Goal: Task Accomplishment & Management: Manage account settings

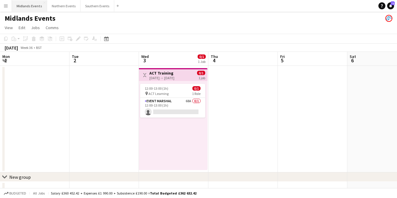
scroll to position [0, 196]
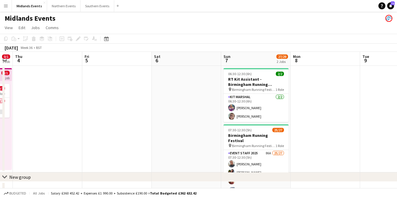
click at [6, 7] on app-icon "Menu" at bounding box center [5, 5] width 5 height 5
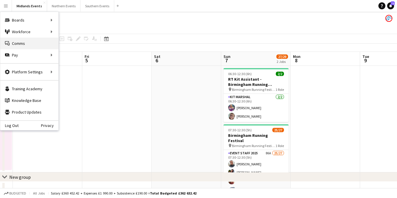
click at [18, 44] on link "Comms Comms" at bounding box center [29, 44] width 58 height 12
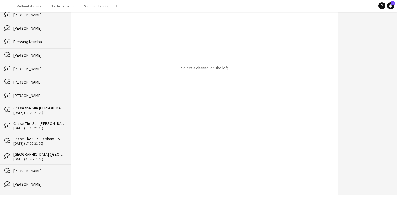
scroll to position [15133, 0]
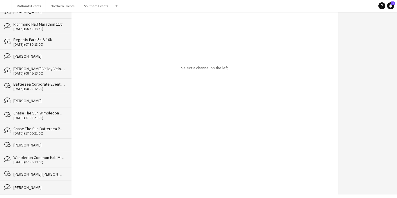
click at [27, 185] on div "Elle-Ann Miller" at bounding box center [39, 187] width 52 height 5
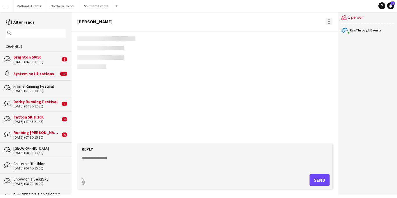
click at [329, 23] on div at bounding box center [329, 23] width 1 height 1
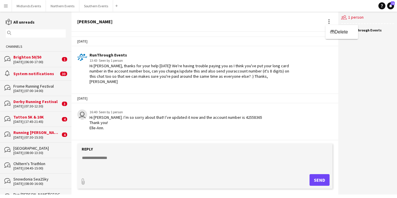
scroll to position [19, 0]
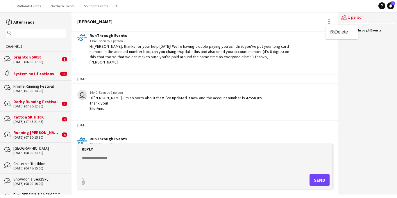
click at [311, 24] on div at bounding box center [198, 99] width 397 height 198
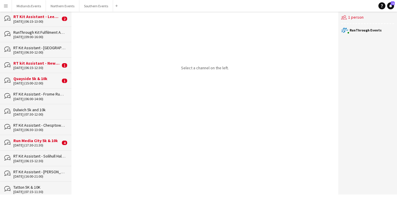
scroll to position [0, 0]
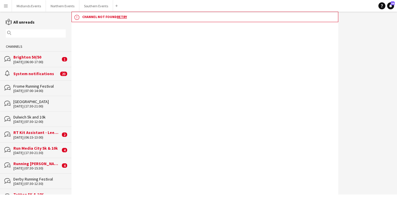
click at [45, 165] on div "Running [PERSON_NAME] Park Races & Duathlon" at bounding box center [36, 163] width 47 height 5
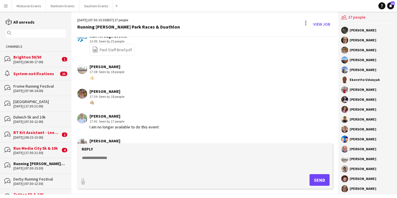
scroll to position [502, 0]
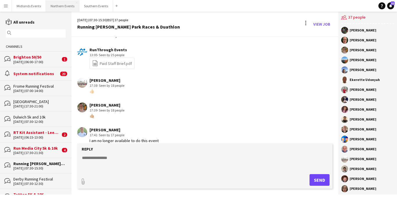
click at [56, 7] on button "Northern Events Close" at bounding box center [62, 5] width 33 height 11
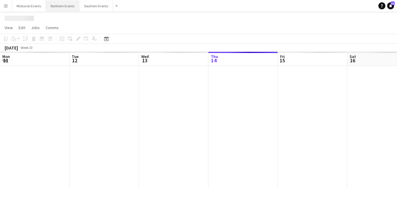
scroll to position [0, 139]
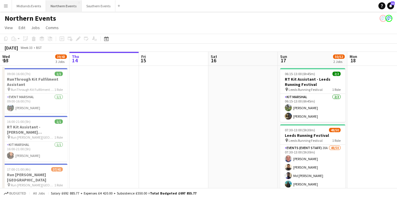
click at [56, 7] on button "Northern Events Close" at bounding box center [64, 5] width 36 height 11
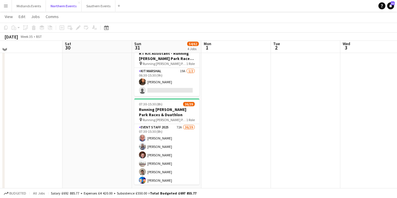
scroll to position [173, 0]
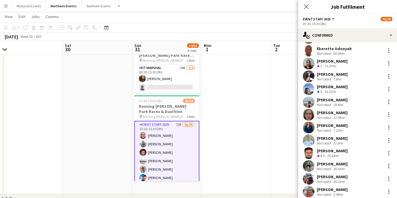
scroll to position [141, 0]
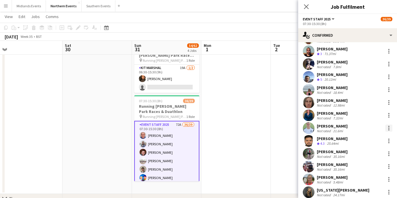
click at [391, 129] on div at bounding box center [389, 127] width 7 height 7
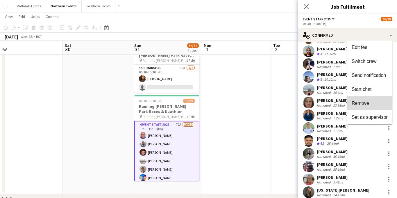
click at [361, 104] on span "Remove" at bounding box center [360, 103] width 17 height 5
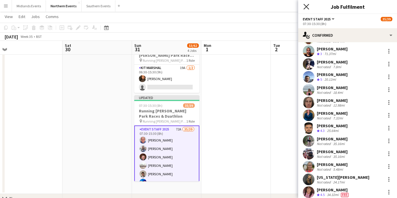
click at [305, 8] on icon "Close pop-in" at bounding box center [307, 7] width 6 height 6
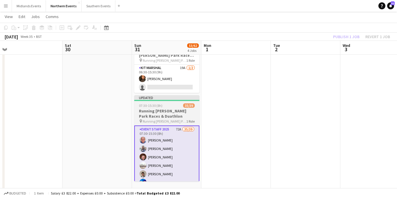
click at [177, 110] on h3 "Running [PERSON_NAME] Park Races & Duathlon" at bounding box center [166, 113] width 65 height 10
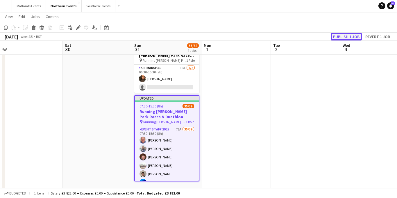
click at [340, 37] on button "Publish 1 job" at bounding box center [346, 37] width 31 height 8
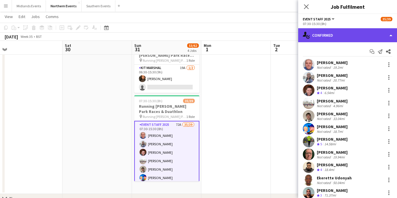
click at [359, 35] on div "single-neutral-actions-check-2 Confirmed" at bounding box center [347, 35] width 99 height 14
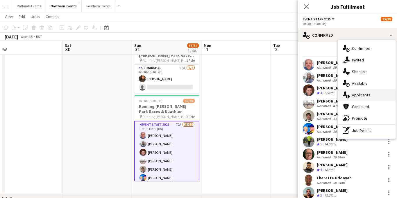
click at [357, 92] on div "single-neutral-actions-information Applicants" at bounding box center [367, 95] width 58 height 12
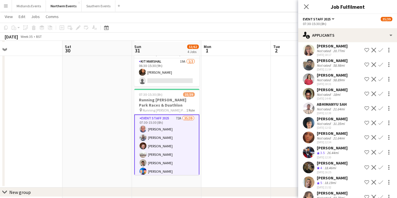
scroll to position [181, 0]
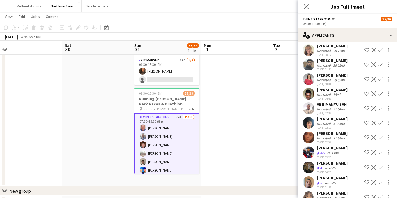
click at [380, 195] on app-icon "Confirm" at bounding box center [381, 197] width 5 height 5
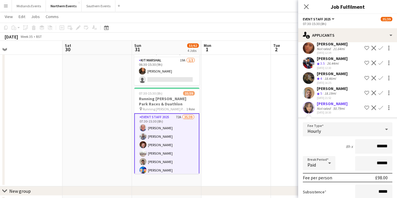
scroll to position [844, 0]
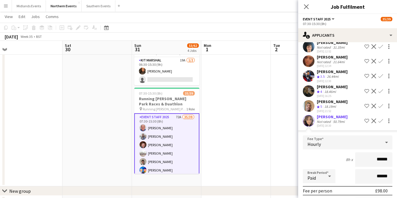
click at [381, 104] on app-icon "Confirm" at bounding box center [381, 106] width 5 height 5
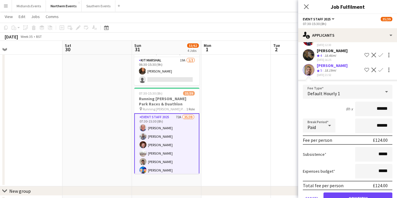
scroll to position [889, 0]
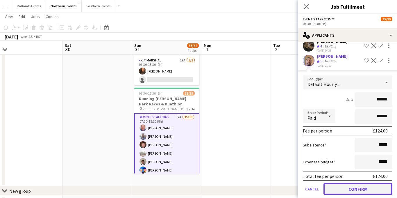
click at [339, 183] on button "Confirm" at bounding box center [358, 189] width 69 height 12
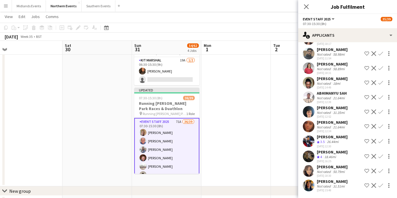
scroll to position [742, 0]
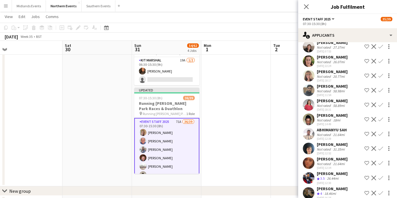
click at [381, 190] on app-icon "Confirm" at bounding box center [381, 192] width 5 height 5
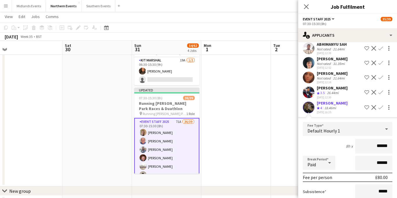
scroll to position [885, 0]
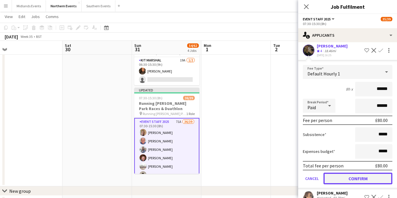
click at [349, 172] on button "Confirm" at bounding box center [358, 178] width 69 height 12
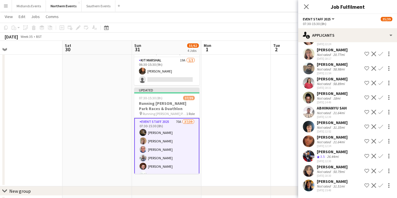
scroll to position [738, 0]
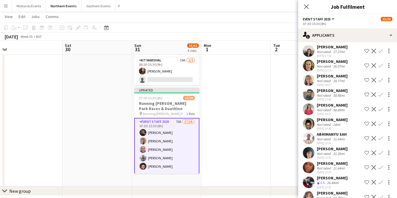
click at [381, 195] on app-icon "Confirm" at bounding box center [381, 197] width 5 height 5
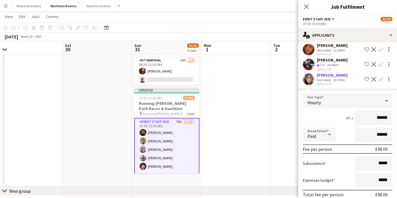
scroll to position [870, 0]
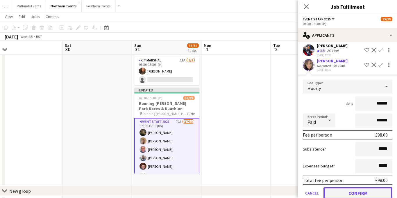
click at [349, 187] on button "Confirm" at bounding box center [358, 193] width 69 height 12
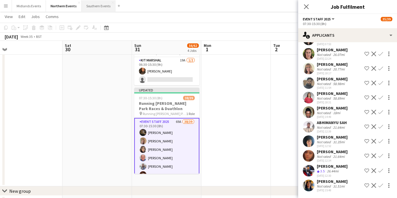
scroll to position [723, 0]
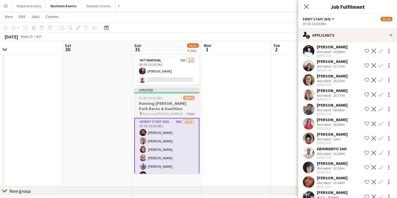
click at [306, 3] on app-icon "Close pop-in" at bounding box center [306, 6] width 7 height 7
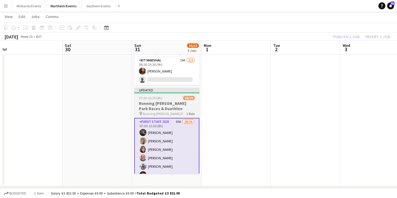
click at [164, 101] on h3 "Running [PERSON_NAME] Park Races & Duathlon" at bounding box center [166, 106] width 65 height 10
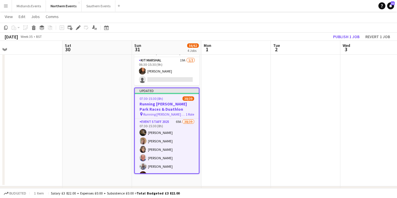
click at [168, 108] on h3 "Running [PERSON_NAME] Park Races & Duathlon" at bounding box center [167, 106] width 64 height 10
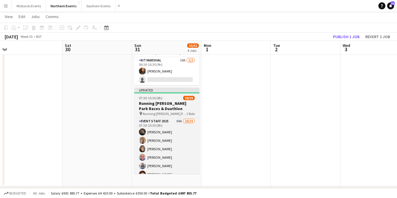
click at [148, 108] on h3 "Running [PERSON_NAME] Park Races & Duathlon" at bounding box center [166, 106] width 65 height 10
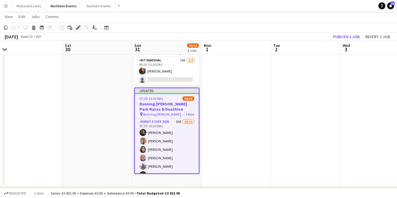
click at [79, 26] on icon at bounding box center [79, 25] width 1 height 1
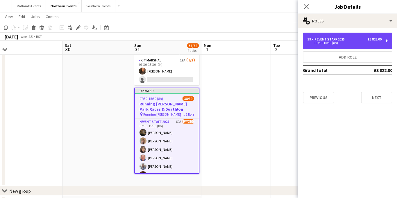
click at [339, 43] on div "07:30-15:30 (8h)" at bounding box center [345, 42] width 74 height 3
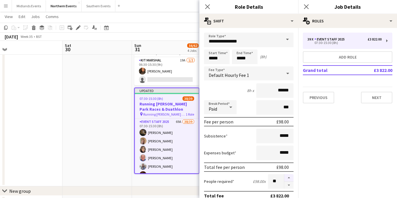
click at [290, 176] on button "button" at bounding box center [288, 178] width 9 height 8
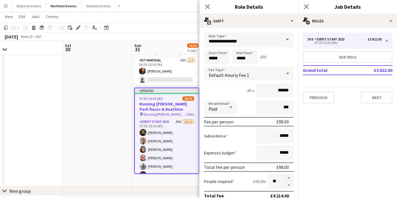
type input "**"
click at [306, 7] on icon at bounding box center [307, 7] width 6 height 6
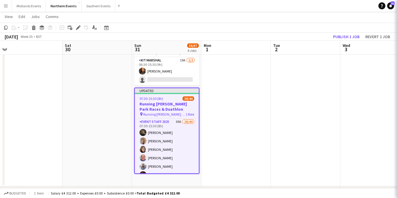
click at [174, 100] on div "07:30-15:30 (8h) 38/44" at bounding box center [167, 98] width 64 height 4
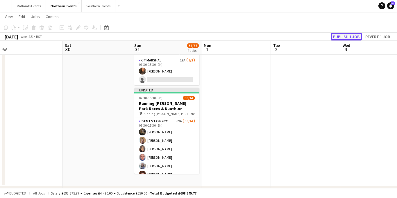
click at [334, 38] on button "Publish 1 job" at bounding box center [346, 37] width 31 height 8
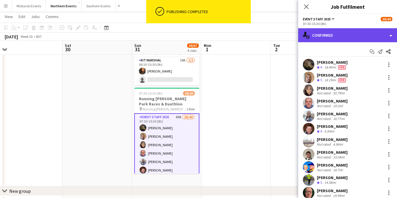
click at [340, 39] on div "single-neutral-actions-check-2 Confirmed" at bounding box center [347, 35] width 99 height 14
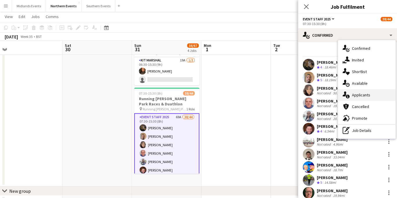
click at [355, 94] on div "single-neutral-actions-information Applicants" at bounding box center [367, 95] width 58 height 12
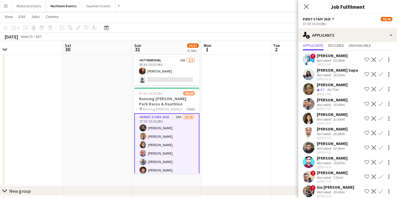
scroll to position [3, 0]
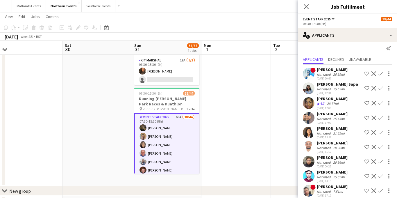
click at [381, 104] on app-icon "Confirm" at bounding box center [381, 103] width 5 height 5
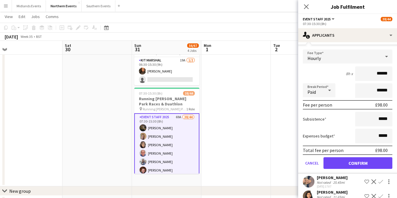
scroll to position [101, 0]
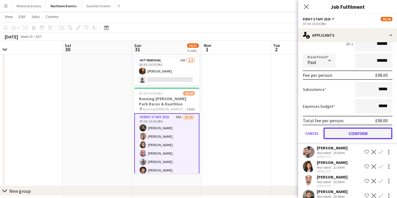
click at [358, 131] on button "Confirm" at bounding box center [358, 133] width 69 height 12
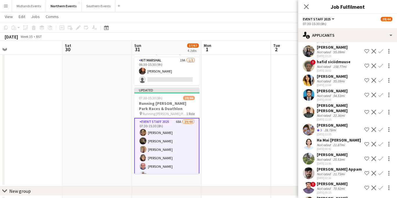
scroll to position [436, 0]
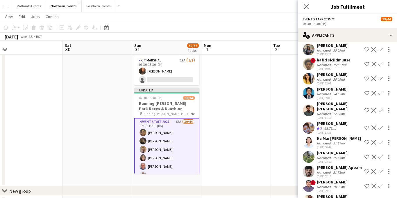
click at [381, 125] on app-icon "Confirm" at bounding box center [381, 127] width 5 height 5
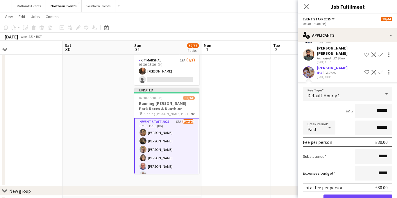
scroll to position [509, 0]
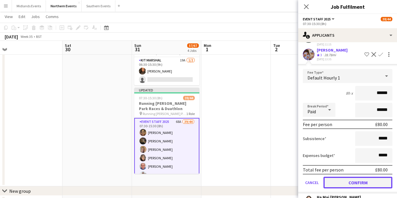
click at [343, 176] on button "Confirm" at bounding box center [358, 182] width 69 height 12
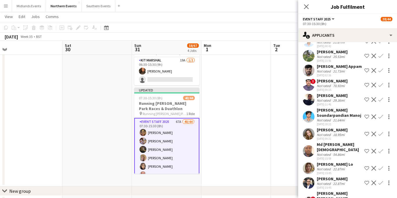
scroll to position [522, 0]
click at [337, 132] on div "18.95mi" at bounding box center [339, 134] width 14 height 4
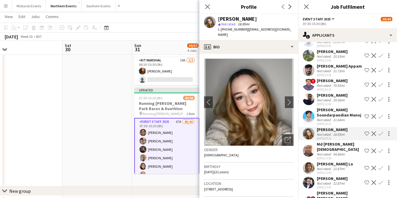
click at [381, 131] on app-icon "Confirm" at bounding box center [381, 133] width 5 height 5
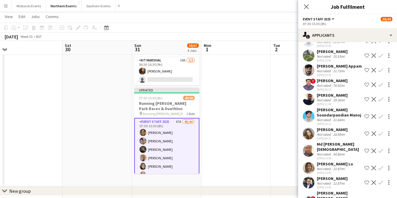
click at [381, 131] on app-icon "Confirm" at bounding box center [381, 133] width 5 height 5
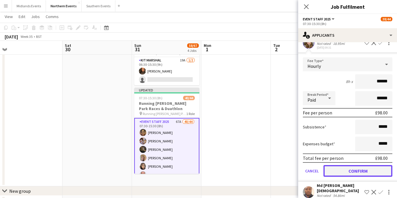
click at [352, 165] on button "Confirm" at bounding box center [358, 171] width 69 height 12
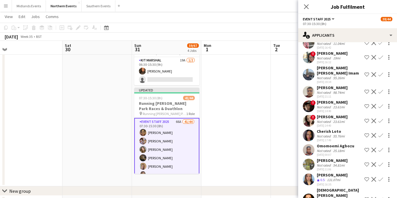
scroll to position [266, 0]
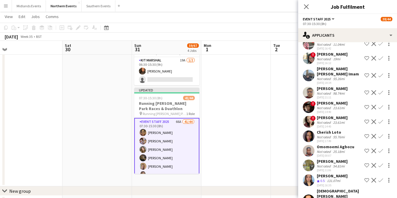
click at [380, 122] on app-icon "Confirm" at bounding box center [381, 121] width 5 height 5
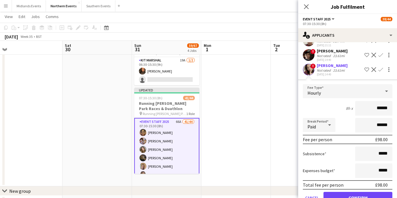
scroll to position [324, 0]
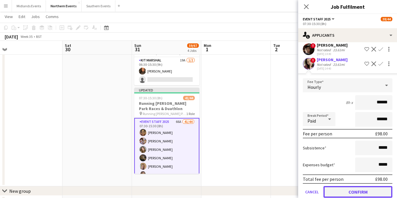
click at [348, 191] on button "Confirm" at bounding box center [358, 192] width 69 height 12
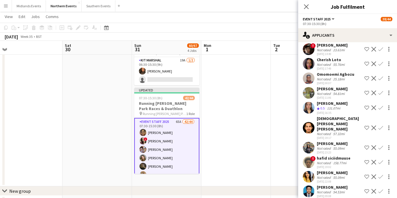
click at [381, 49] on app-icon "Confirm" at bounding box center [381, 49] width 5 height 5
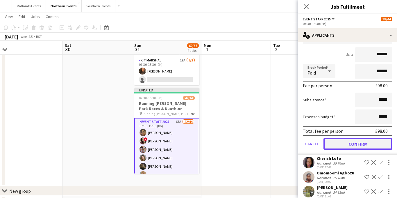
click at [342, 144] on button "Confirm" at bounding box center [358, 144] width 69 height 12
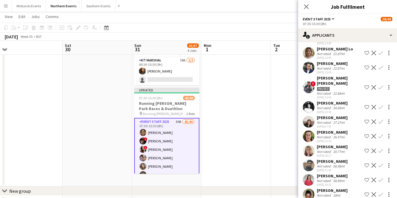
scroll to position [594, 0]
click at [343, 144] on div "[PERSON_NAME]" at bounding box center [332, 146] width 31 height 5
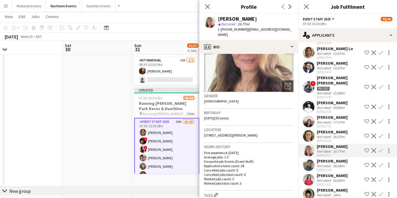
scroll to position [55, 0]
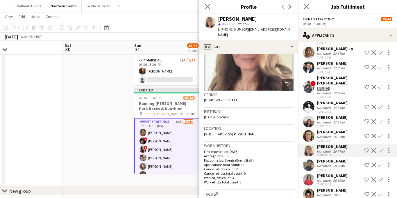
click at [380, 148] on app-icon "Confirm" at bounding box center [381, 150] width 5 height 5
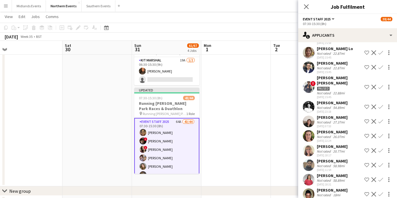
click at [381, 148] on app-icon "Confirm" at bounding box center [381, 150] width 5 height 5
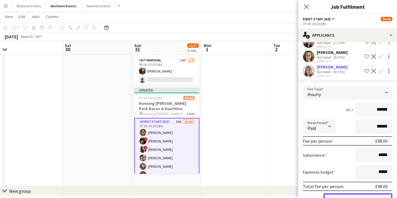
click at [350, 193] on button "Confirm" at bounding box center [358, 199] width 69 height 12
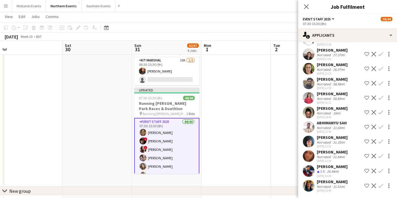
scroll to position [527, 0]
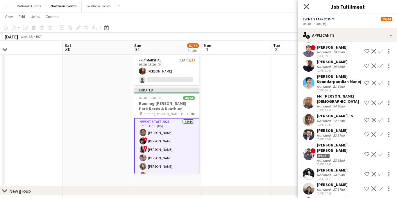
click at [308, 7] on icon "Close pop-in" at bounding box center [307, 7] width 6 height 6
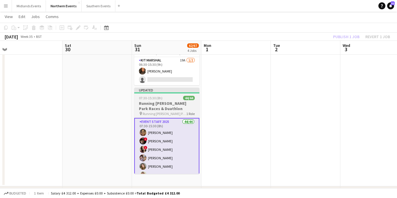
click at [166, 101] on h3 "Running [PERSON_NAME] Park Races & Duathlon" at bounding box center [166, 106] width 65 height 10
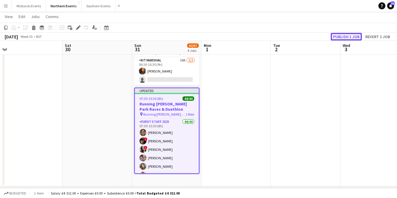
click at [342, 33] on button "Publish 1 job" at bounding box center [346, 37] width 31 height 8
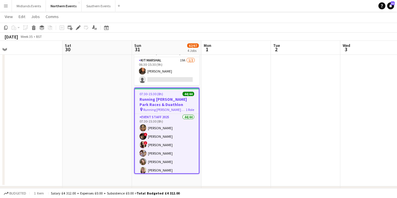
click at [170, 96] on app-job-card "07:30-15:30 (8h) 44/44 Running [PERSON_NAME] Park Races & Duathlon pin Running …" at bounding box center [166, 131] width 65 height 86
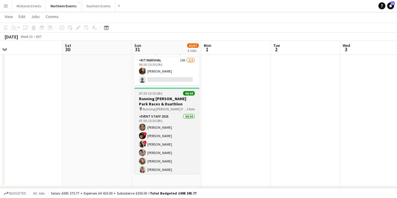
click at [154, 100] on h3 "Running [PERSON_NAME] Park Races & Duathlon" at bounding box center [166, 101] width 65 height 10
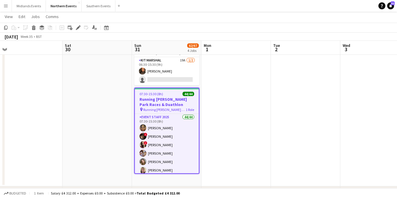
click at [79, 28] on icon "Edit" at bounding box center [78, 27] width 5 height 5
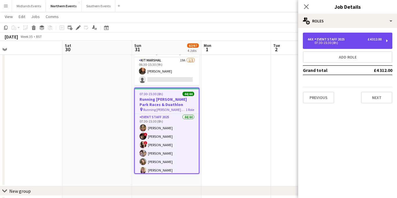
click at [345, 36] on div "44 x Event Staff 2025 £4 312.00 07:30-15:30 (8h)" at bounding box center [348, 41] width 90 height 16
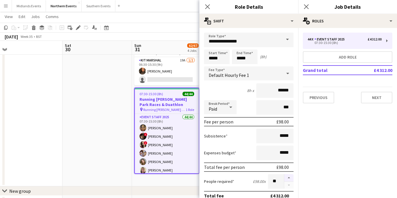
click at [289, 178] on button "button" at bounding box center [288, 178] width 9 height 8
type input "**"
click at [306, 7] on icon at bounding box center [307, 7] width 6 height 6
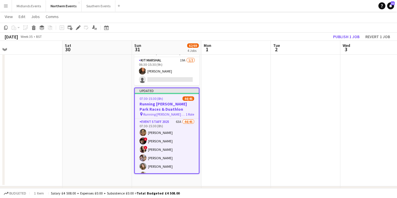
click at [173, 103] on h3 "Running [PERSON_NAME] Park Races & Duathlon" at bounding box center [167, 106] width 64 height 10
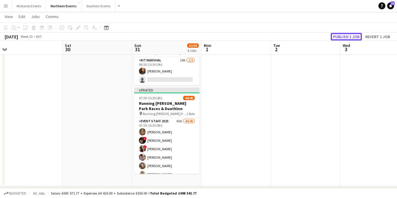
click at [349, 33] on button "Publish 1 job" at bounding box center [346, 37] width 31 height 8
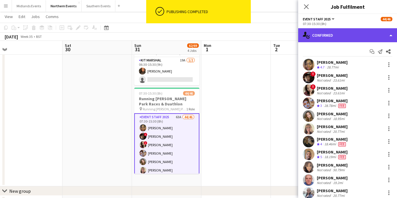
click at [352, 37] on div "single-neutral-actions-check-2 Confirmed" at bounding box center [347, 35] width 99 height 14
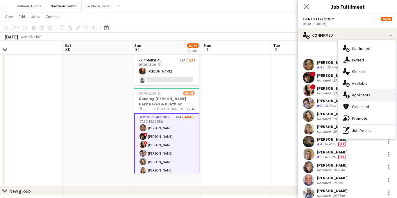
click at [366, 93] on div "single-neutral-actions-information Applicants" at bounding box center [367, 95] width 58 height 12
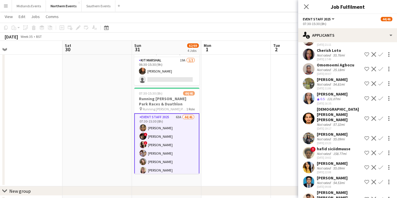
scroll to position [319, 0]
click at [382, 97] on app-icon "Confirm" at bounding box center [381, 98] width 5 height 5
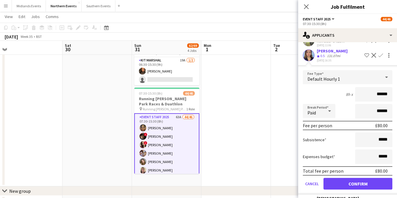
scroll to position [408, 0]
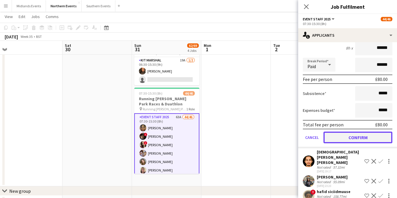
click at [344, 140] on button "Confirm" at bounding box center [358, 137] width 69 height 12
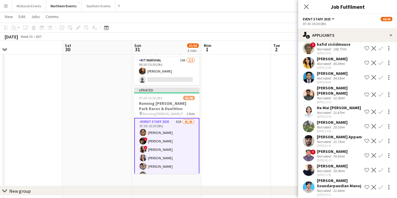
scroll to position [261, 0]
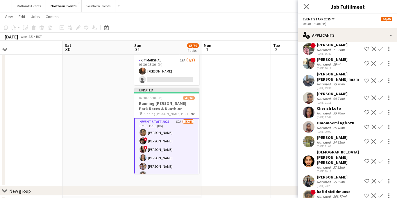
click at [306, 10] on app-icon "Close pop-in" at bounding box center [306, 7] width 8 height 8
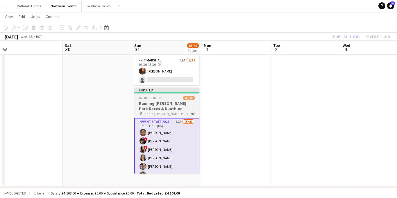
click at [166, 103] on h3 "Running [PERSON_NAME] Park Races & Duathlon" at bounding box center [166, 106] width 65 height 10
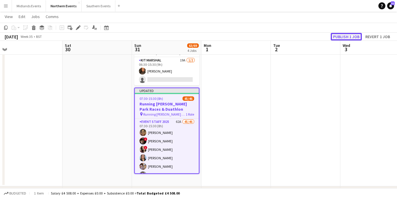
click at [352, 36] on button "Publish 1 job" at bounding box center [346, 37] width 31 height 8
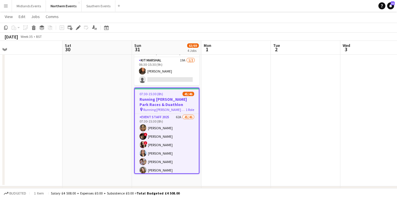
click at [8, 7] on app-icon "Menu" at bounding box center [5, 5] width 5 height 5
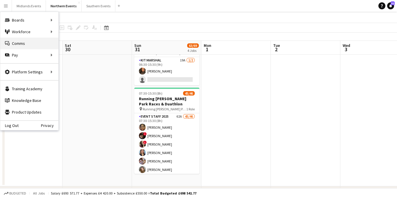
click at [17, 39] on link "Comms Comms" at bounding box center [29, 44] width 58 height 12
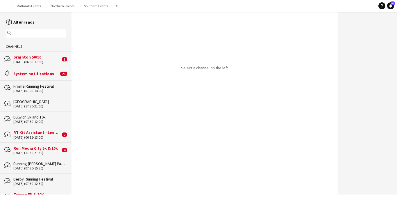
click at [48, 57] on div "Brighton 50/50" at bounding box center [36, 56] width 47 height 5
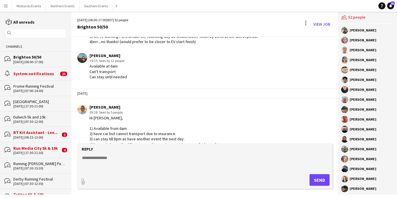
scroll to position [496, 0]
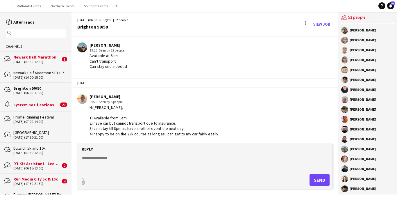
click at [7, 6] on app-icon "Menu" at bounding box center [5, 5] width 5 height 5
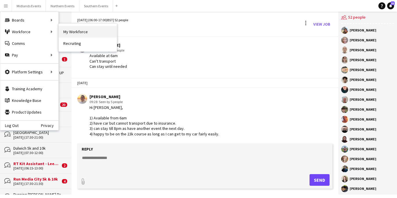
click at [68, 30] on link "My Workforce" at bounding box center [88, 32] width 58 height 12
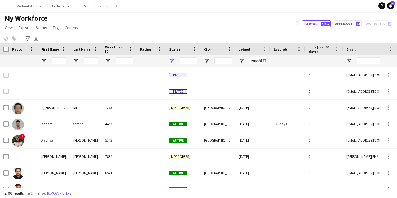
type input "**********"
click at [58, 61] on input "First Name Filter Input" at bounding box center [59, 60] width 15 height 7
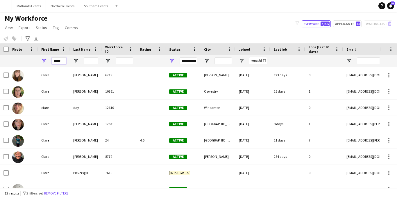
type input "*****"
click at [92, 62] on input "Last Name Filter Input" at bounding box center [91, 60] width 15 height 7
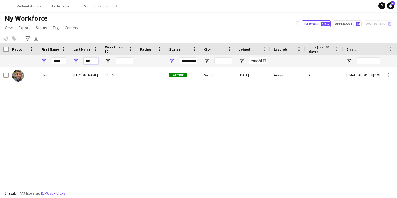
type input "***"
click at [33, 6] on button "Midlands Events Close" at bounding box center [29, 5] width 34 height 11
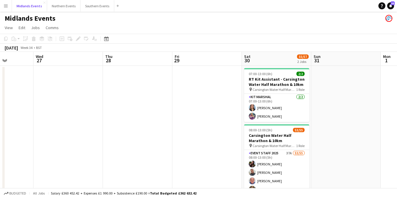
scroll to position [0, 226]
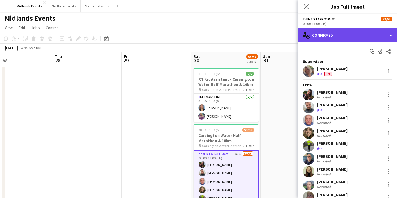
click at [355, 37] on div "single-neutral-actions-check-2 Confirmed" at bounding box center [347, 35] width 99 height 14
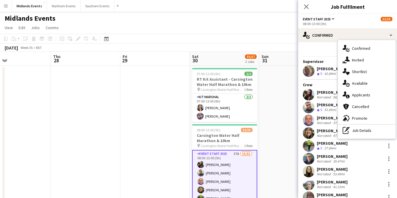
click at [360, 95] on div "single-neutral-actions-information Applicants" at bounding box center [367, 95] width 58 height 12
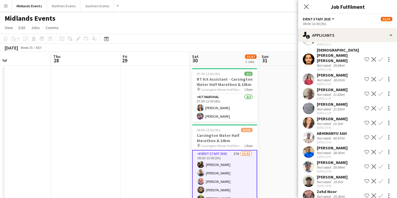
scroll to position [391, 0]
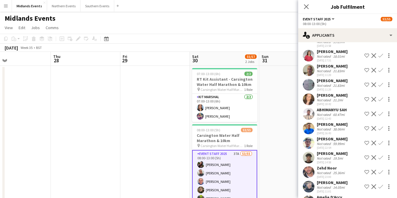
click at [335, 194] on div "Amelie D’Arcy" at bounding box center [331, 196] width 29 height 5
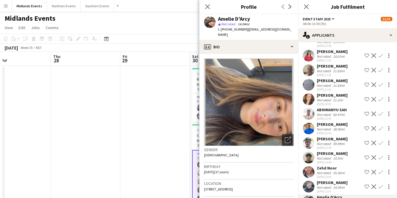
click at [381, 197] on app-icon "Confirm" at bounding box center [381, 201] width 5 height 5
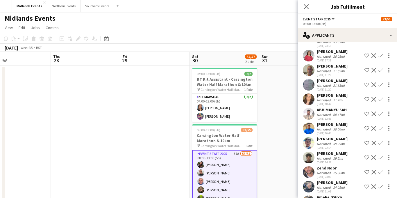
click at [342, 180] on div "[PERSON_NAME]" at bounding box center [332, 182] width 31 height 5
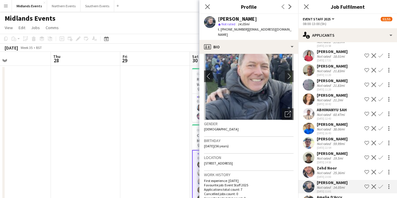
scroll to position [49, 0]
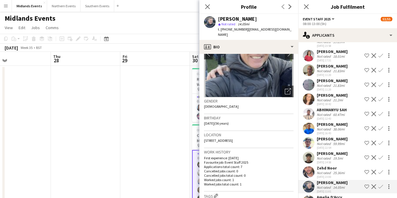
click at [381, 184] on app-icon "Confirm" at bounding box center [381, 186] width 5 height 5
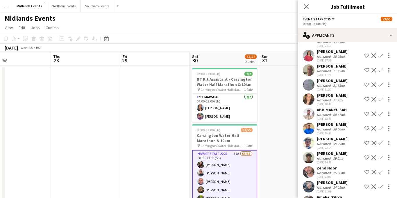
click at [381, 184] on app-icon "Confirm" at bounding box center [381, 186] width 5 height 5
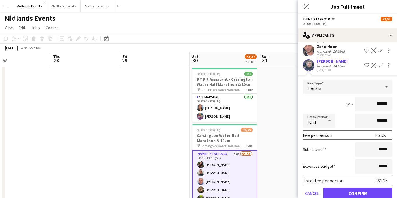
scroll to position [523, 0]
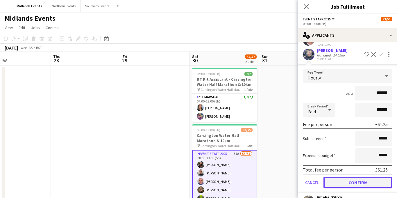
click at [344, 176] on button "Confirm" at bounding box center [358, 182] width 69 height 12
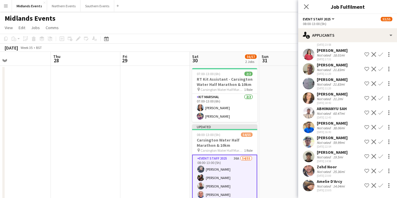
scroll to position [377, 0]
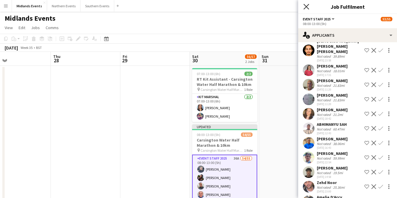
click at [304, 8] on icon at bounding box center [307, 7] width 6 height 6
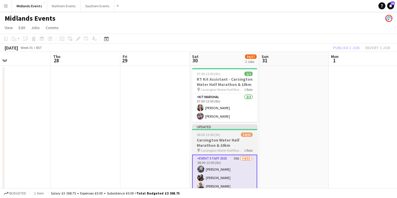
click at [222, 138] on h3 "Carsington Water Half Marathon & 10km" at bounding box center [224, 142] width 65 height 10
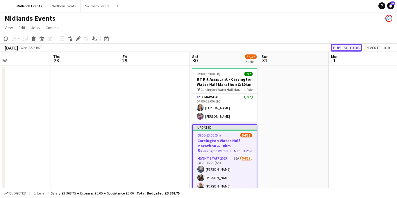
click at [340, 50] on button "Publish 1 job" at bounding box center [346, 48] width 31 height 8
